Goal: Transaction & Acquisition: Purchase product/service

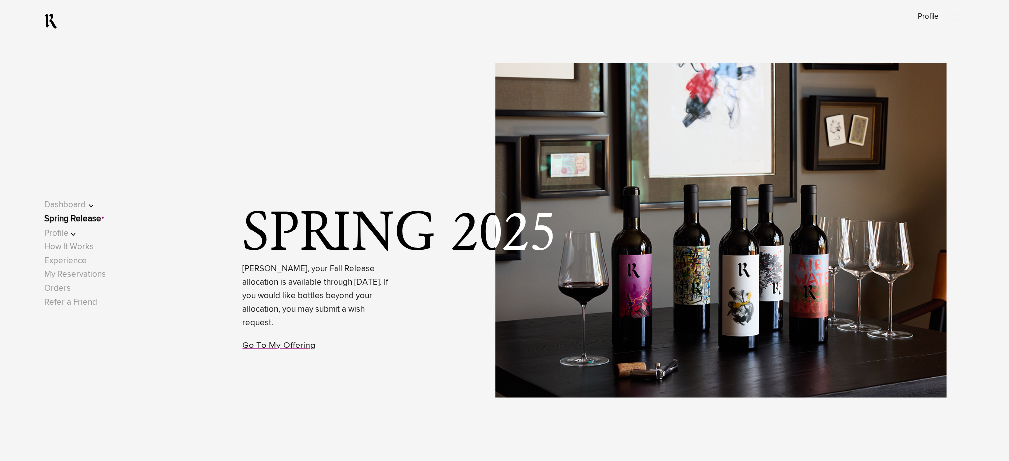
click at [92, 219] on link "Spring Release" at bounding box center [72, 218] width 57 height 8
click at [271, 346] on link "Go To My Offering" at bounding box center [279, 345] width 73 height 9
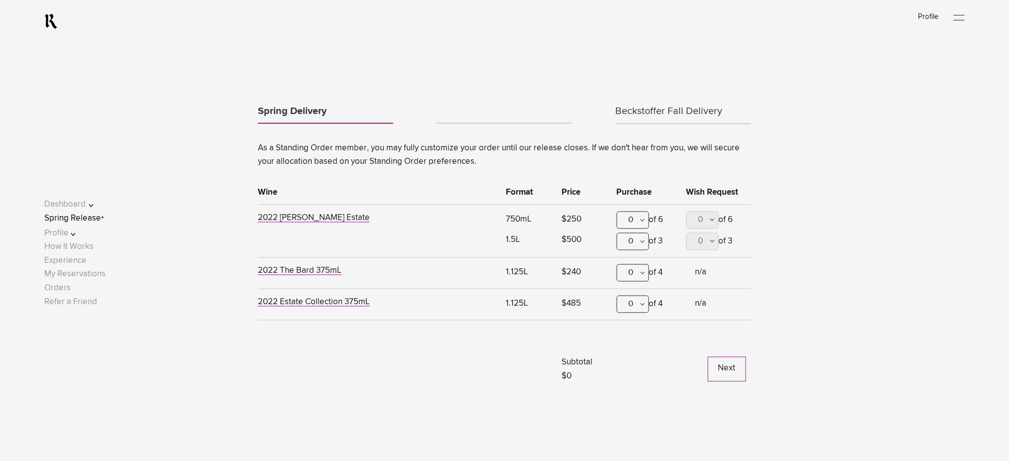
scroll to position [545, 0]
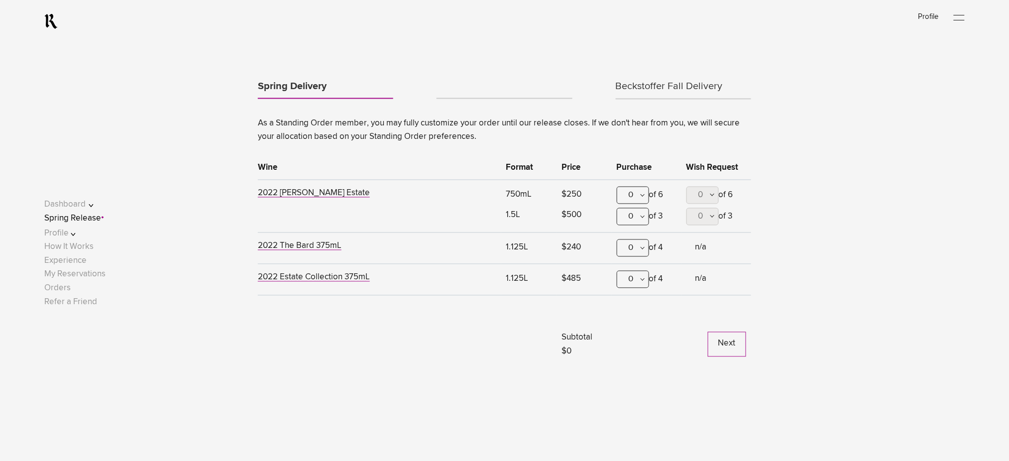
click at [635, 251] on div "0" at bounding box center [632, 247] width 32 height 17
click at [632, 315] on div "2" at bounding box center [632, 321] width 31 height 25
click at [658, 87] on link "Beckstoffer Fall Delivery" at bounding box center [682, 87] width 135 height 24
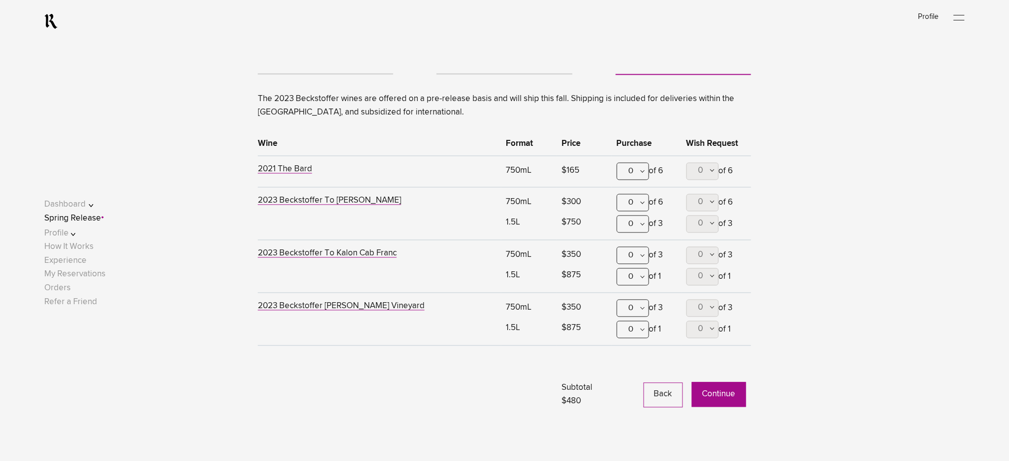
click at [721, 394] on button "Continue" at bounding box center [719, 394] width 54 height 25
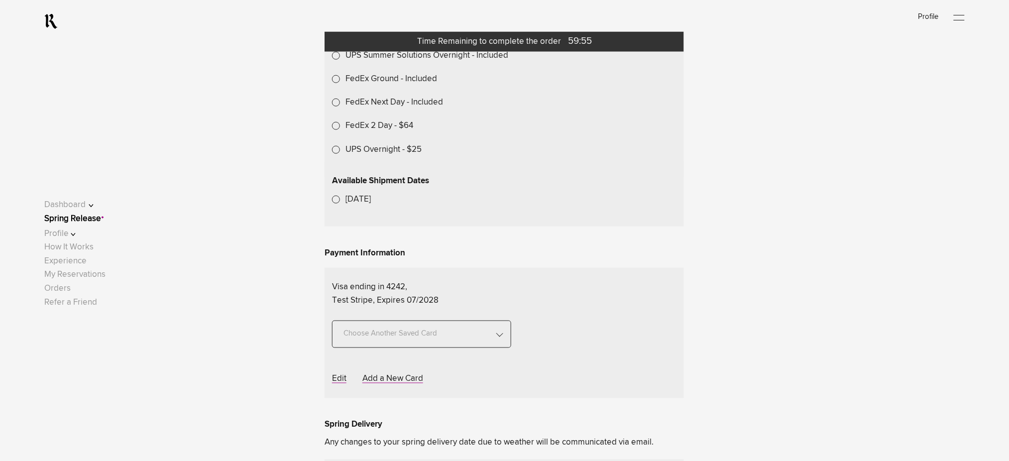
scroll to position [398, 0]
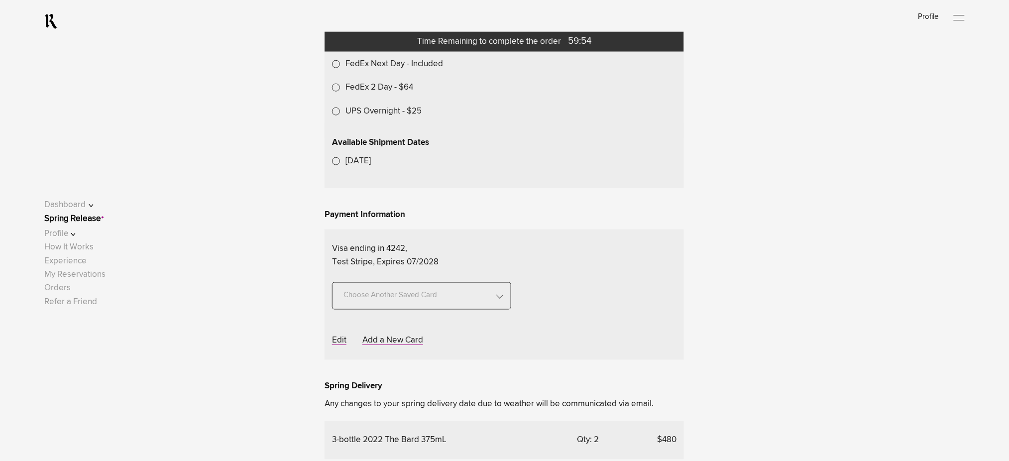
click at [380, 118] on label "UPS Overnight - $25" at bounding box center [383, 110] width 76 height 13
click at [85, 220] on link "Spring Release" at bounding box center [72, 218] width 57 height 8
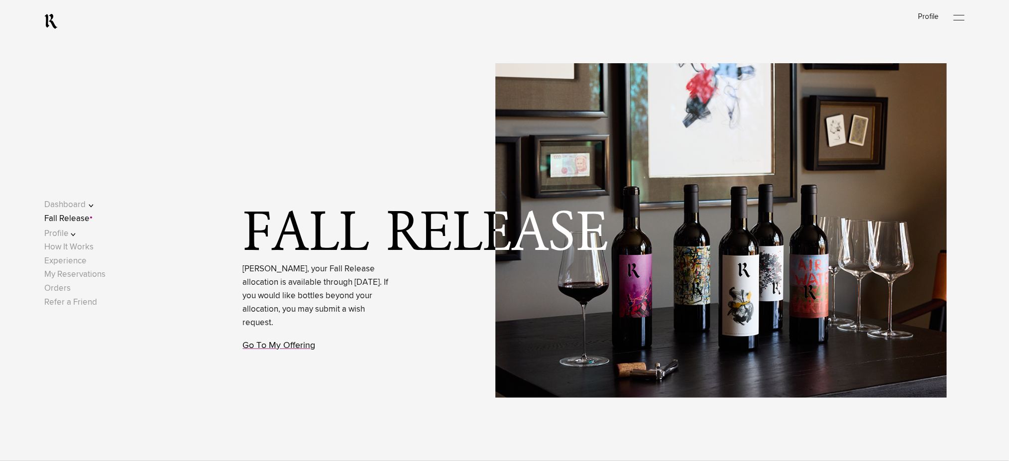
click at [294, 346] on link "Go To My Offering" at bounding box center [279, 345] width 73 height 9
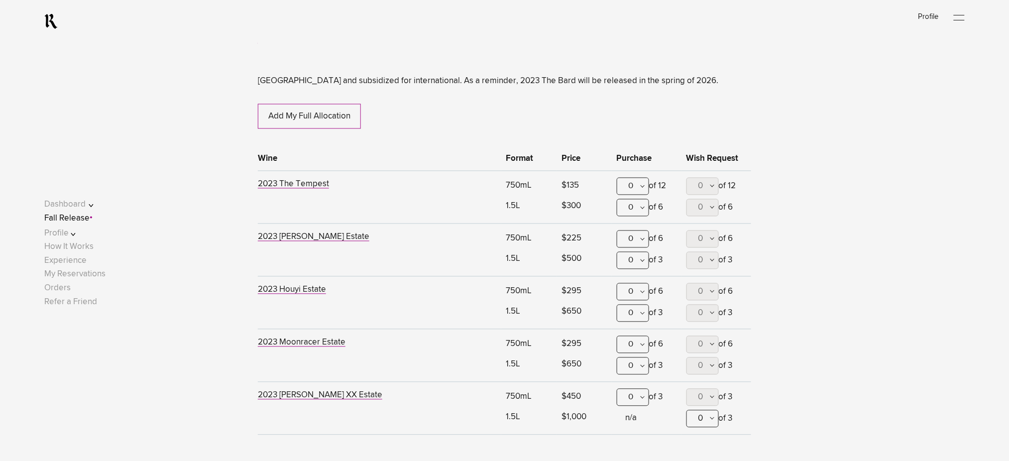
scroll to position [654, 0]
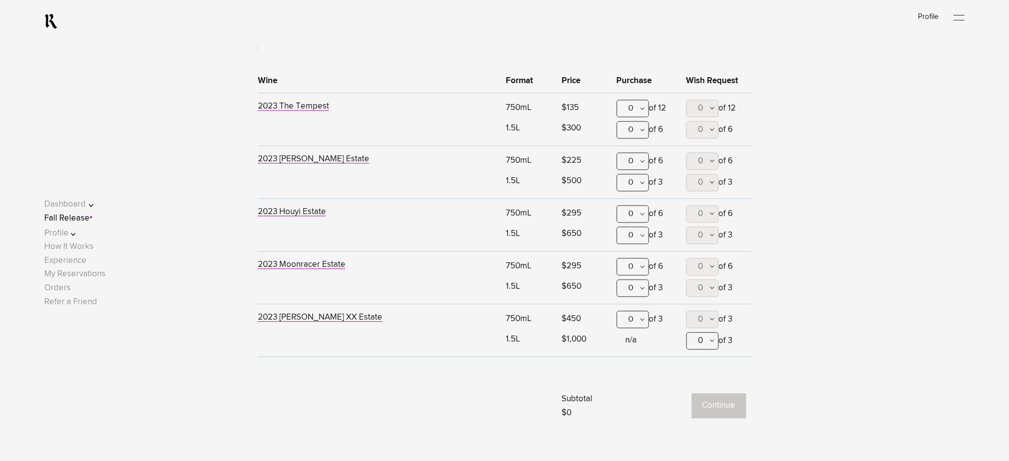
click at [638, 163] on div "0" at bounding box center [632, 161] width 32 height 17
click at [637, 228] on div "2" at bounding box center [632, 235] width 31 height 25
click at [728, 410] on button "Continue" at bounding box center [719, 406] width 54 height 25
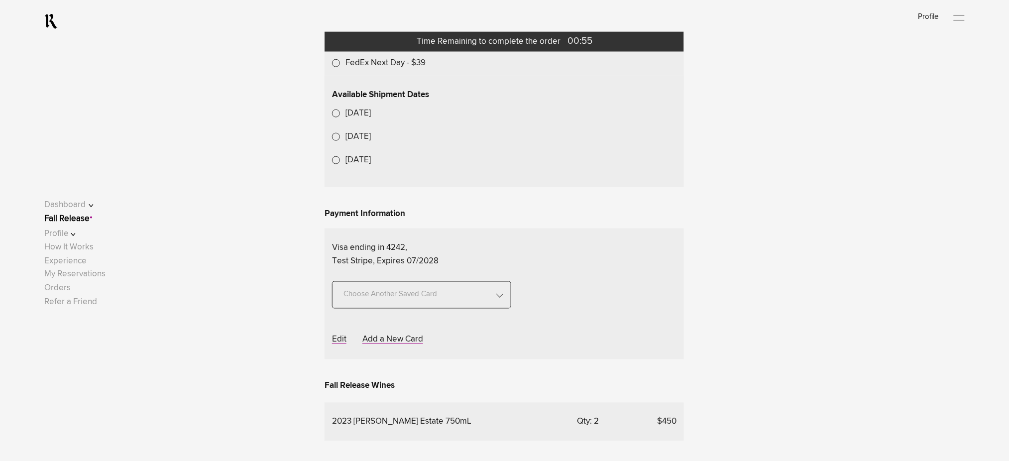
scroll to position [464, 0]
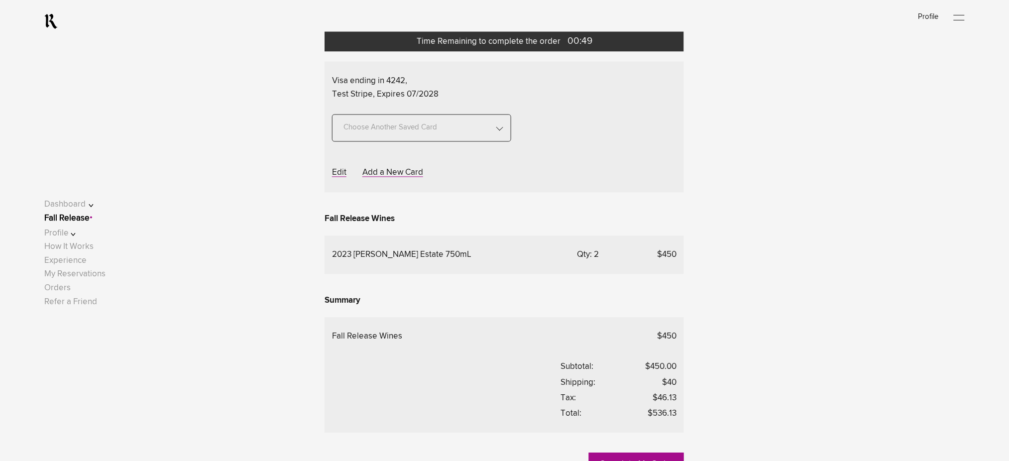
scroll to position [597, 0]
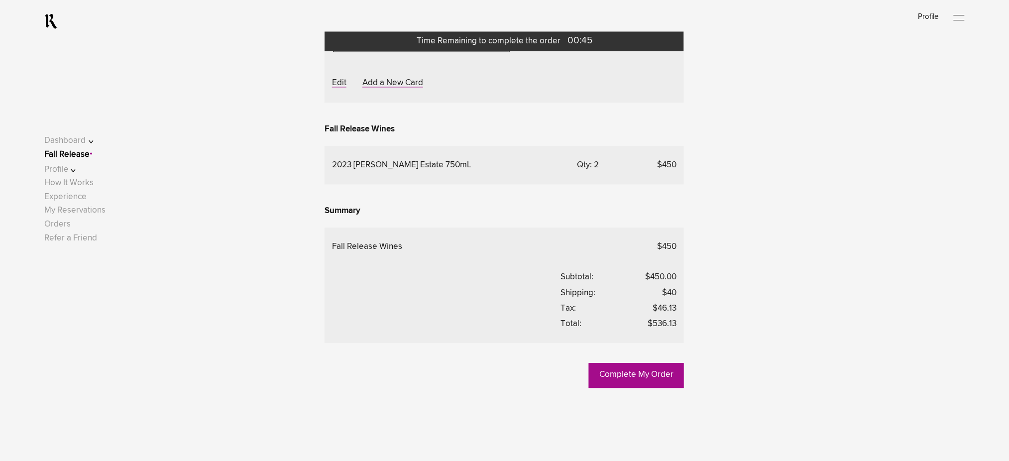
scroll to position [862, 0]
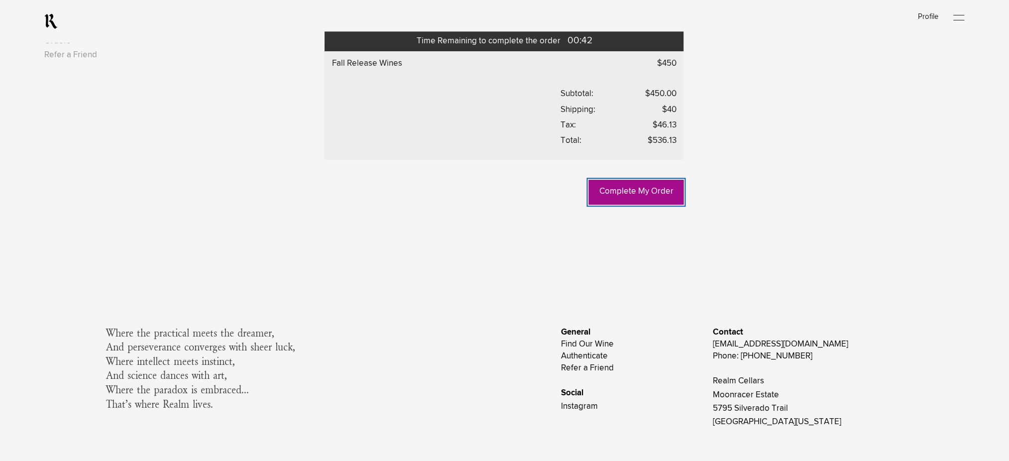
click at [648, 204] on link "Complete My Order" at bounding box center [636, 192] width 95 height 25
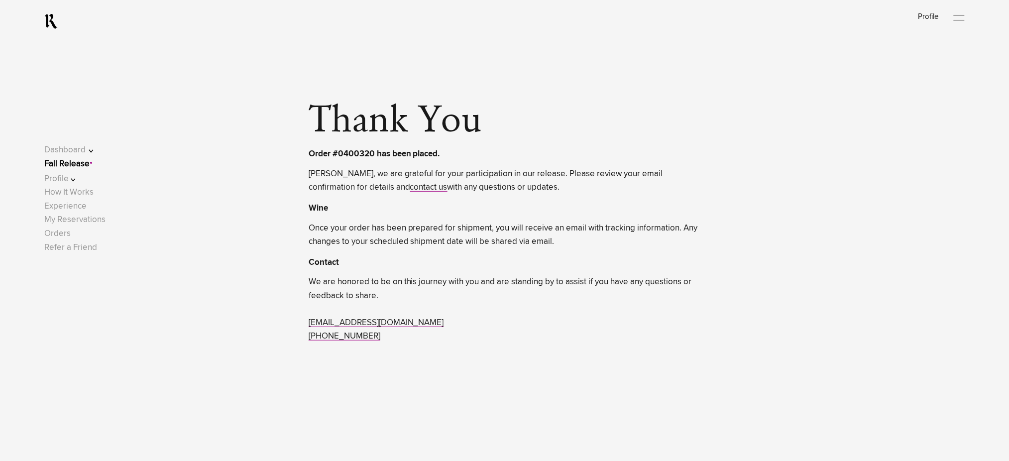
click at [76, 165] on link "Fall Release" at bounding box center [66, 164] width 45 height 8
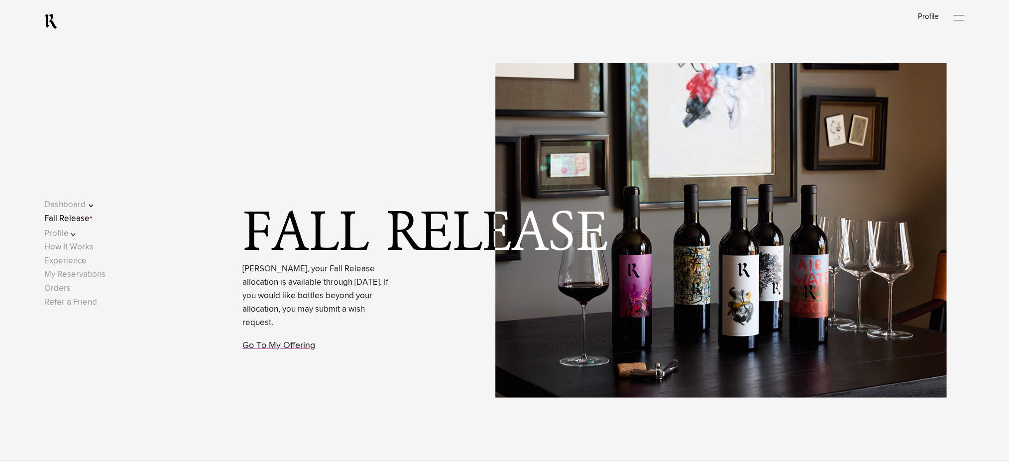
click at [88, 218] on link "Fall Release" at bounding box center [66, 218] width 45 height 8
click at [90, 220] on link "Fall Release" at bounding box center [66, 218] width 45 height 8
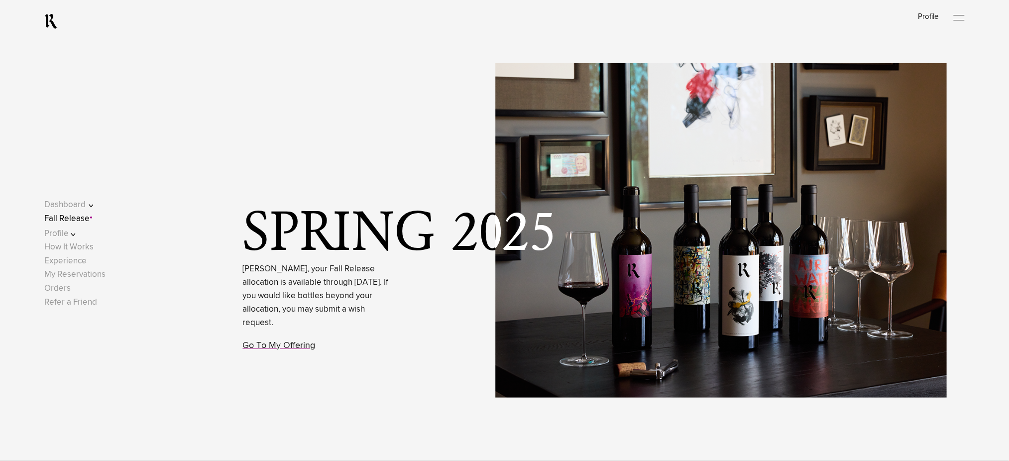
click at [90, 218] on link "Fall Release" at bounding box center [66, 218] width 45 height 8
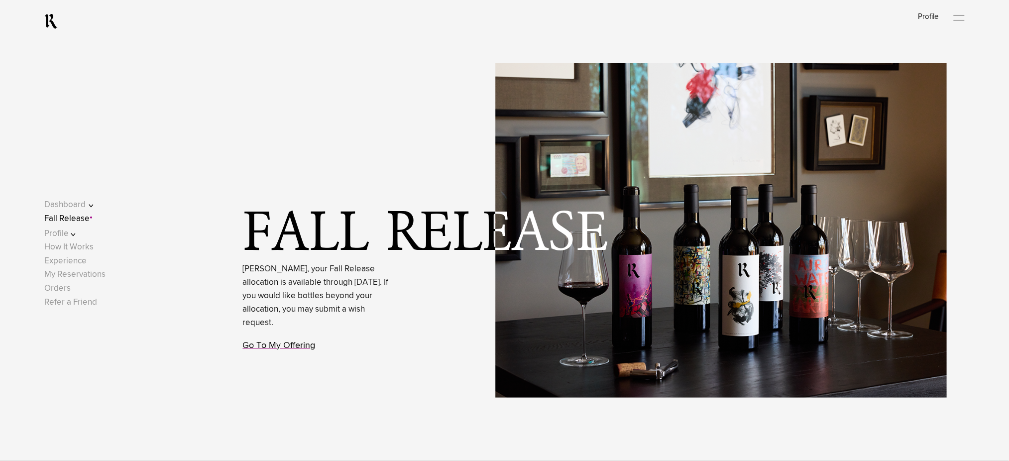
click at [274, 348] on link "Go To My Offering" at bounding box center [279, 345] width 73 height 9
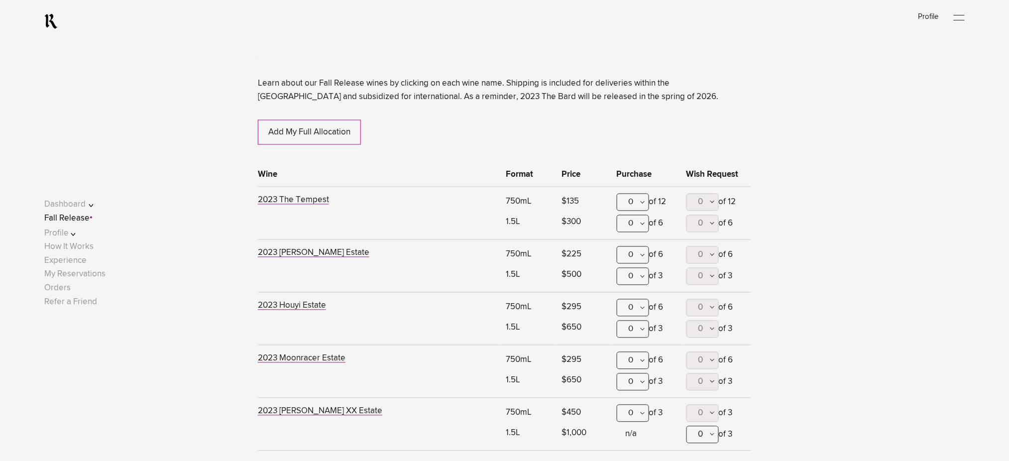
scroll to position [587, 0]
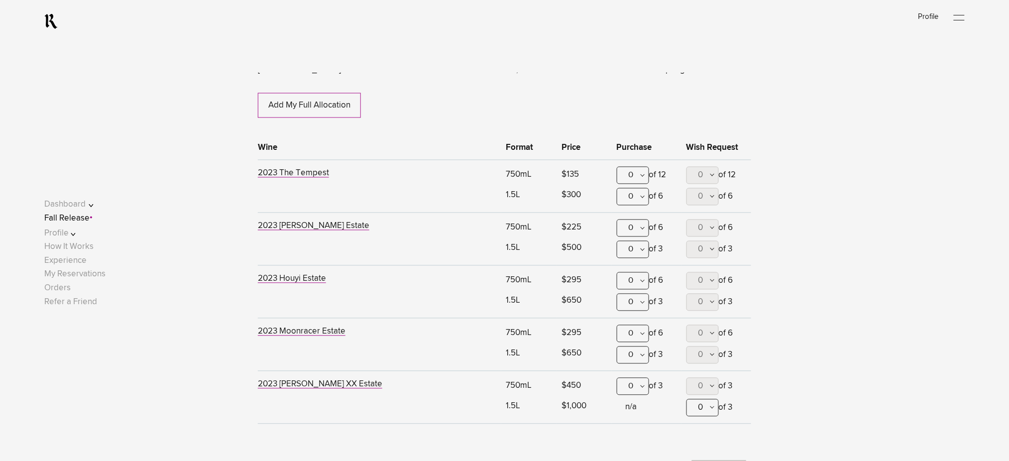
click at [629, 177] on div "0" at bounding box center [632, 175] width 32 height 17
click at [626, 220] on div "1" at bounding box center [632, 224] width 31 height 25
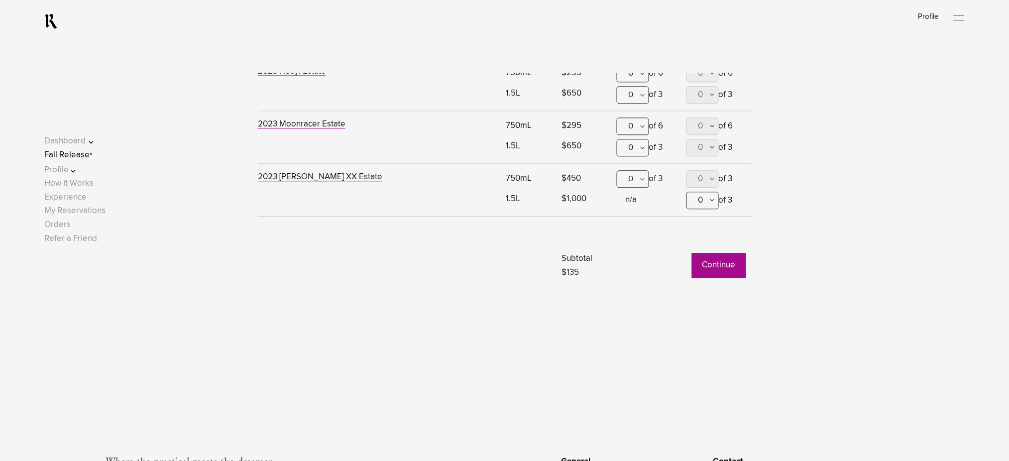
scroll to position [853, 0]
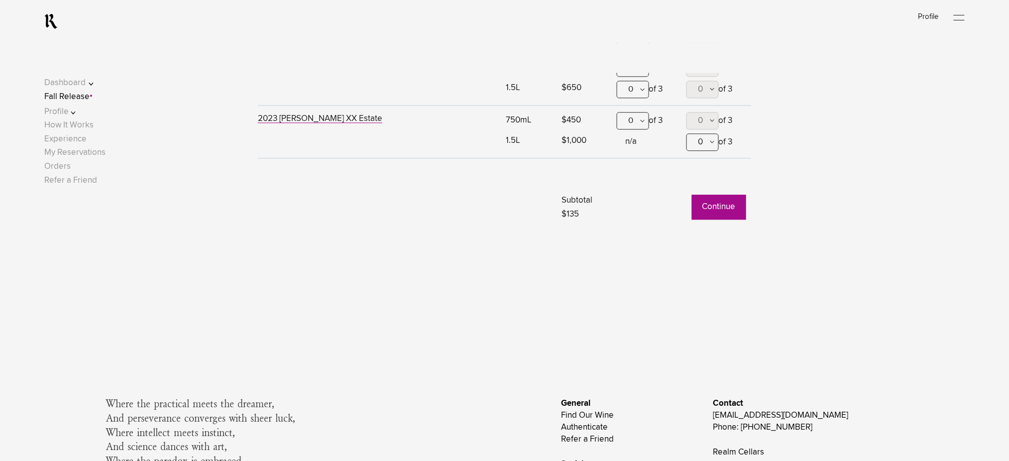
click at [707, 210] on button "Continue" at bounding box center [719, 207] width 54 height 25
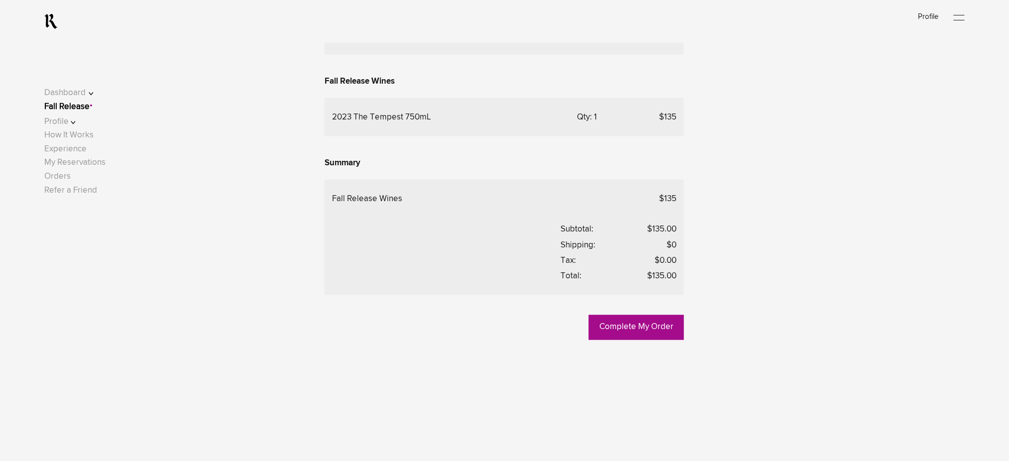
scroll to position [331, 0]
click at [60, 109] on link "Fall Release" at bounding box center [66, 105] width 45 height 8
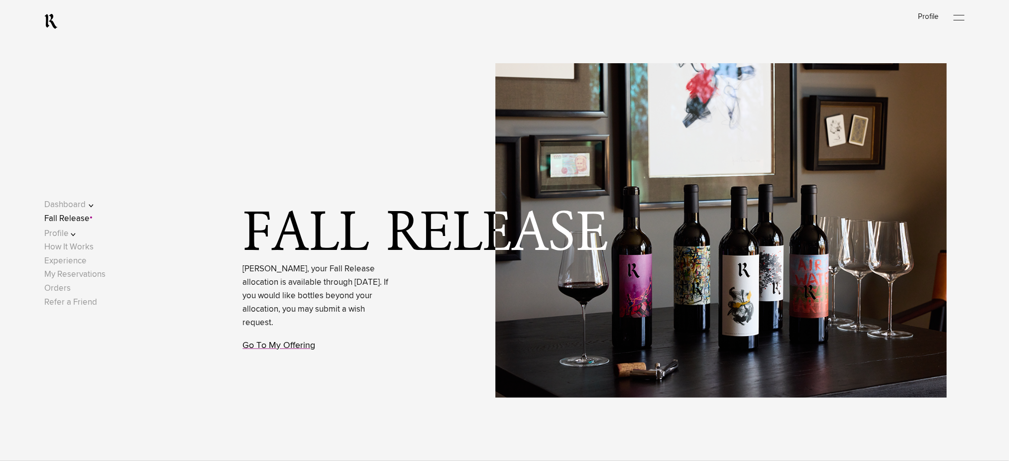
click at [290, 349] on link "Go To My Offering" at bounding box center [279, 345] width 73 height 9
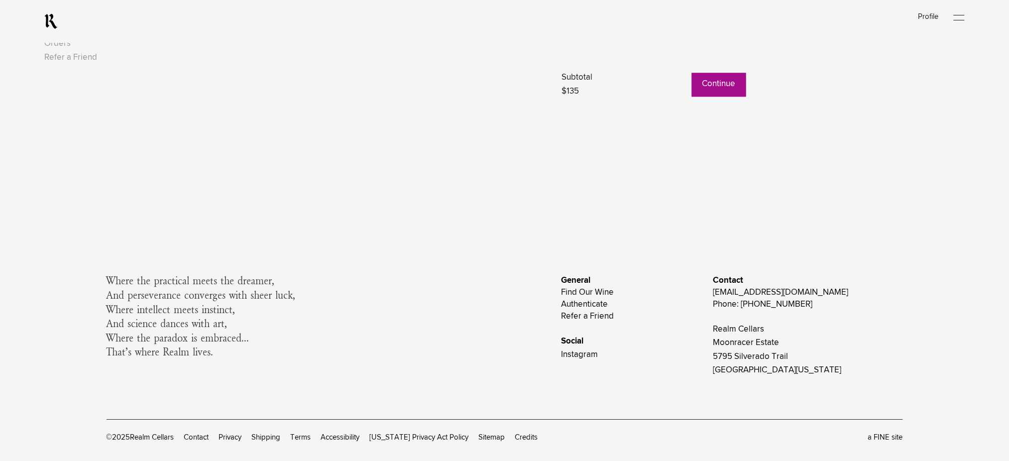
scroll to position [985, 0]
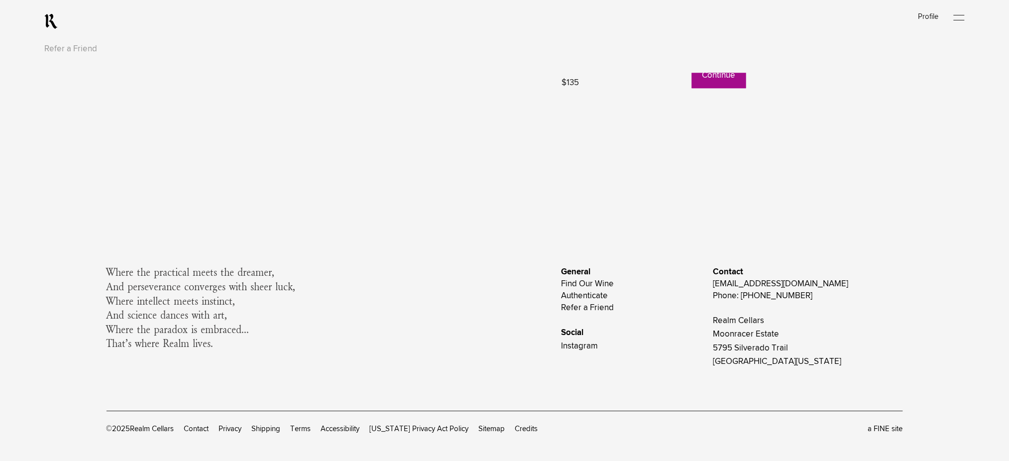
click at [712, 79] on button "Continue" at bounding box center [719, 75] width 54 height 25
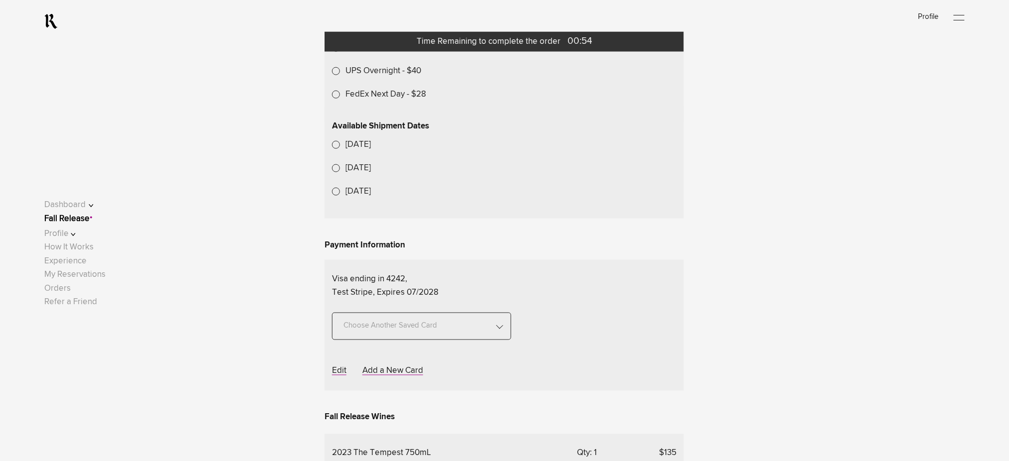
scroll to position [423, 0]
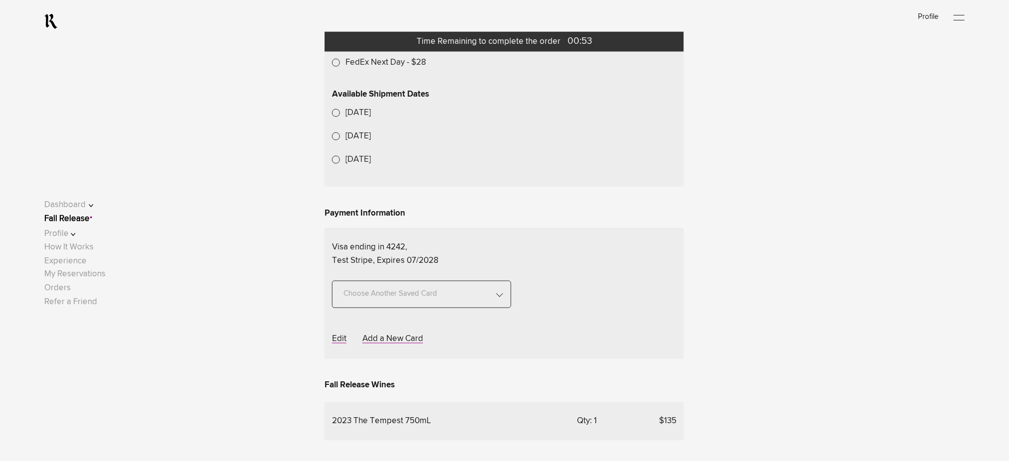
click at [371, 46] on label "UPS Overnight - $40" at bounding box center [383, 38] width 76 height 13
click at [84, 218] on link "Fall Release" at bounding box center [66, 218] width 45 height 8
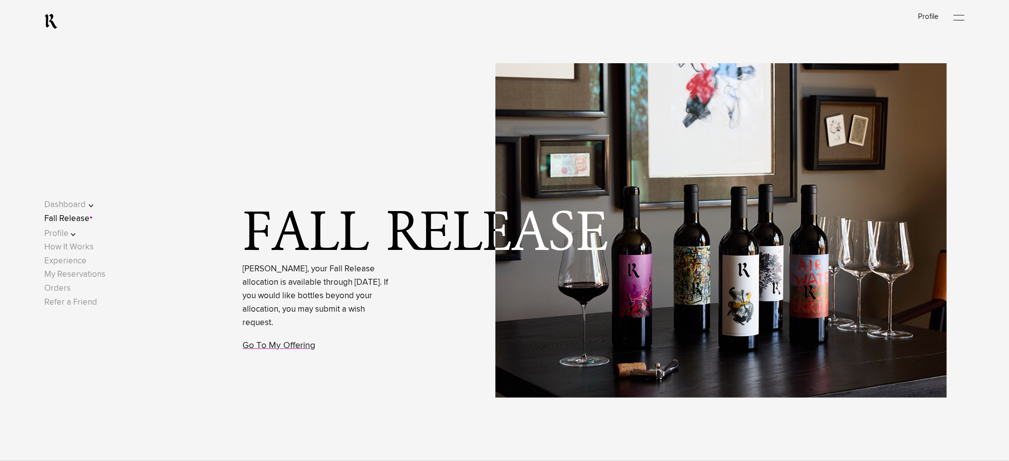
click at [87, 217] on link "Fall Release" at bounding box center [66, 218] width 45 height 8
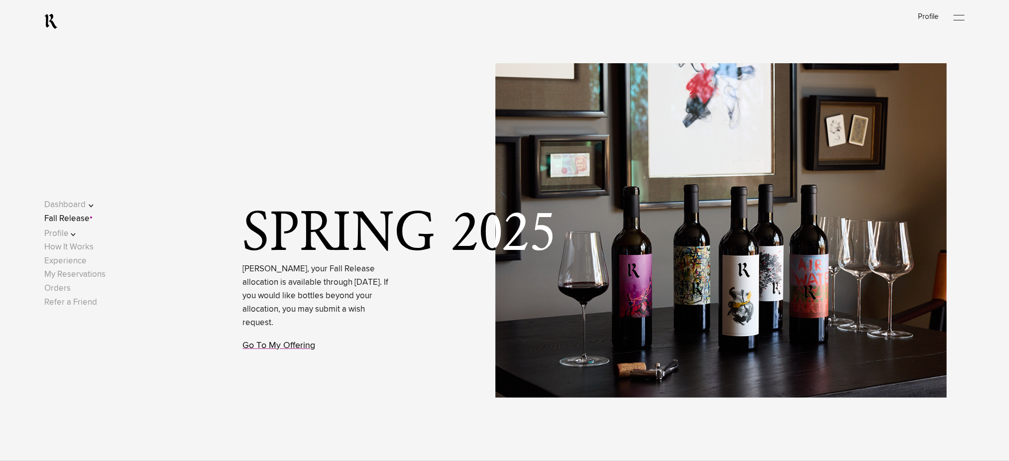
click at [287, 341] on link "Go To My Offering" at bounding box center [279, 345] width 73 height 9
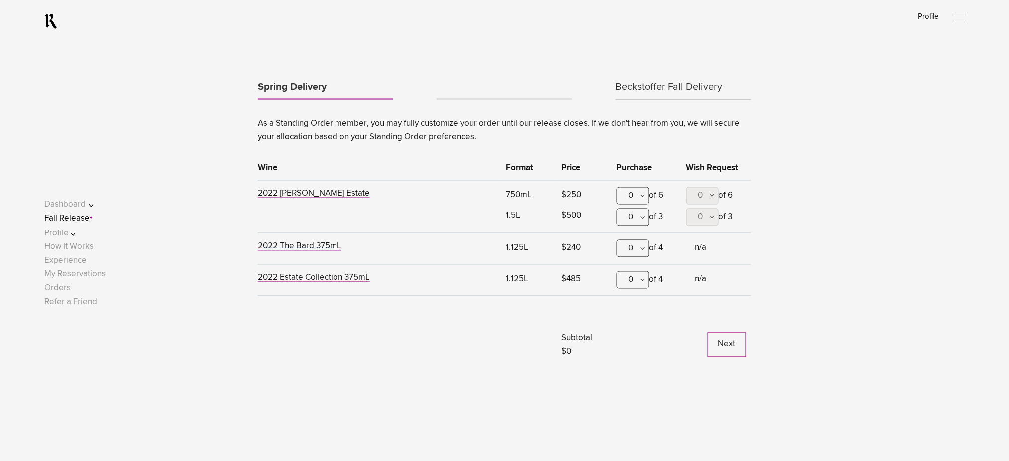
scroll to position [545, 0]
click at [637, 247] on div "0" at bounding box center [632, 247] width 32 height 17
click at [634, 299] on div "1" at bounding box center [632, 297] width 31 height 25
click at [656, 88] on link "Beckstoffer Fall Delivery" at bounding box center [682, 87] width 135 height 24
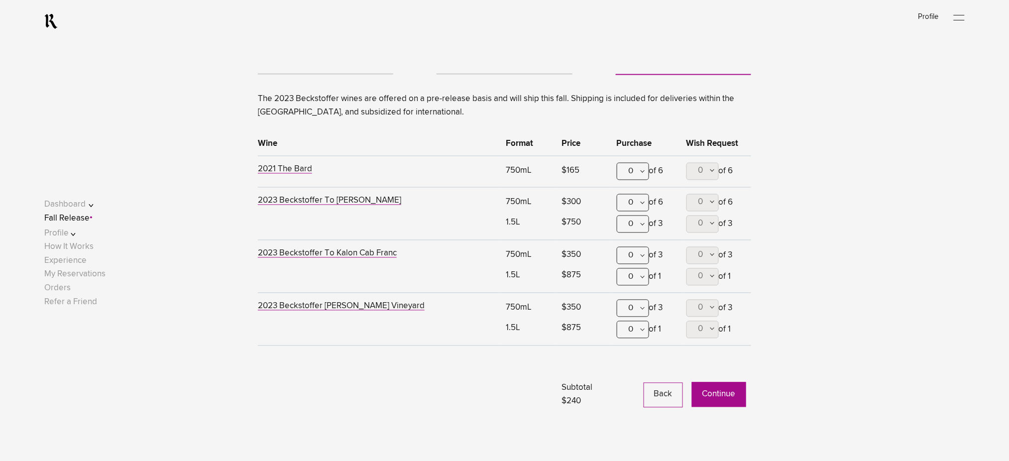
click at [713, 391] on button "Continue" at bounding box center [719, 394] width 54 height 25
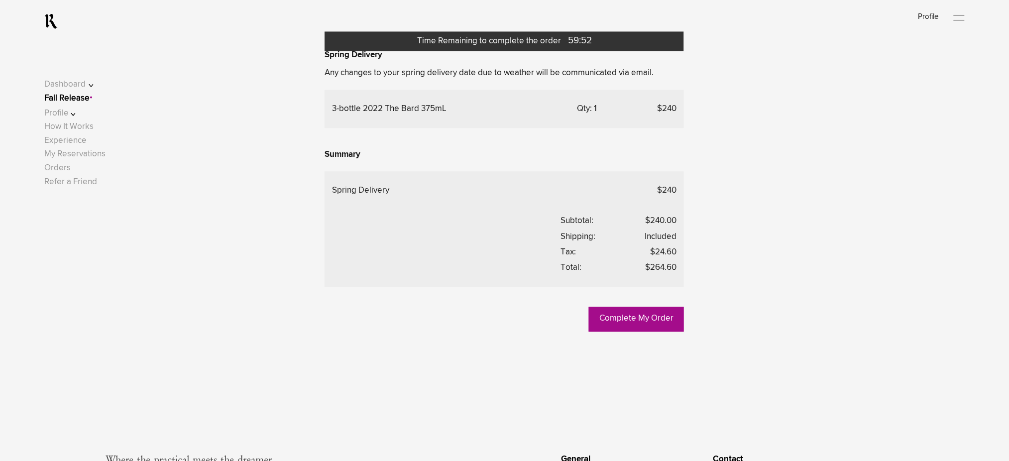
scroll to position [796, 0]
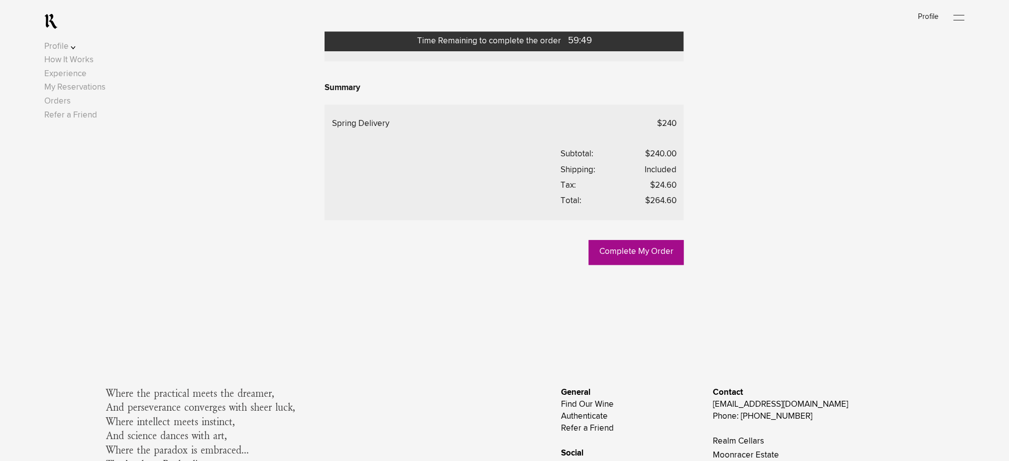
click at [90, 35] on link "Fall Release" at bounding box center [66, 31] width 45 height 8
